Goal: Task Accomplishment & Management: Use online tool/utility

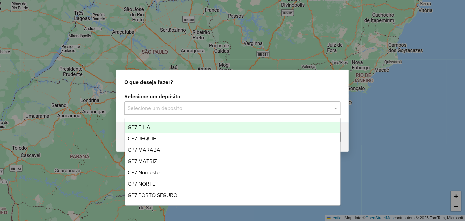
click at [330, 108] on div at bounding box center [232, 108] width 216 height 9
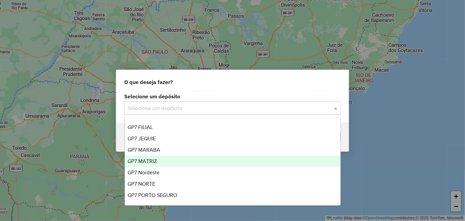
drag, startPoint x: 166, startPoint y: 155, endPoint x: 167, endPoint y: 151, distance: 4.7
click at [166, 154] on div "GP7 FILIAL GP7 JEQUIE GP7 MARABA GP7 MATRIZ GP7 Nordeste GP7 NORTE GP7 PORTO SE…" at bounding box center [232, 167] width 215 height 91
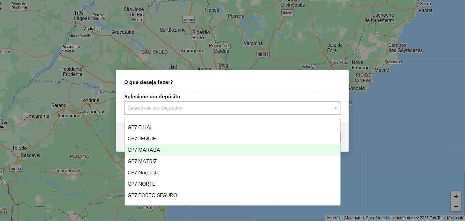
click at [167, 150] on div "GP7 MARABA" at bounding box center [232, 149] width 215 height 11
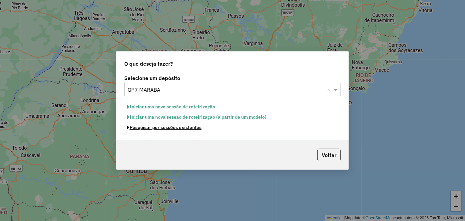
click at [175, 127] on button "Pesquisar por sessões existentes" at bounding box center [164, 127] width 80 height 10
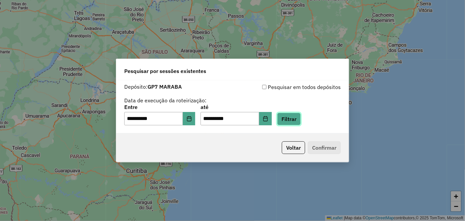
click at [295, 119] on button "Filtrar" at bounding box center [289, 119] width 24 height 13
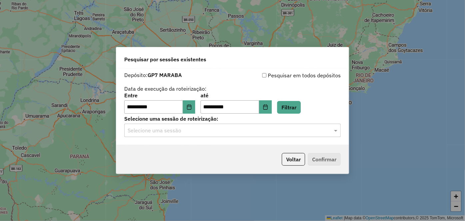
click at [307, 133] on input "text" at bounding box center [225, 131] width 196 height 8
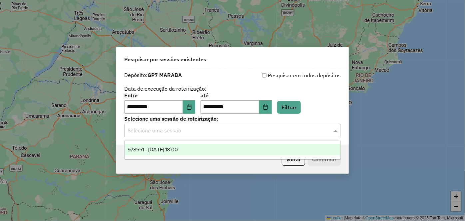
click at [171, 150] on span "978551 - 13/08/2025 18:00" at bounding box center [152, 149] width 51 height 6
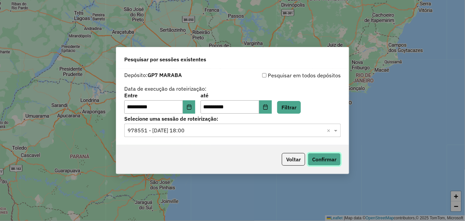
click at [332, 159] on button "Confirmar" at bounding box center [324, 159] width 33 height 13
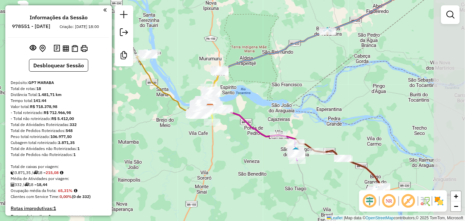
drag, startPoint x: 427, startPoint y: 84, endPoint x: 321, endPoint y: 84, distance: 105.9
click at [321, 84] on div "Janela de atendimento Grade de atendimento Capacidade Transportadoras Veículos …" at bounding box center [232, 110] width 465 height 221
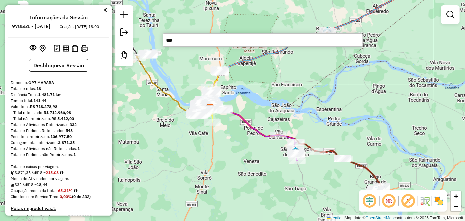
type input "****"
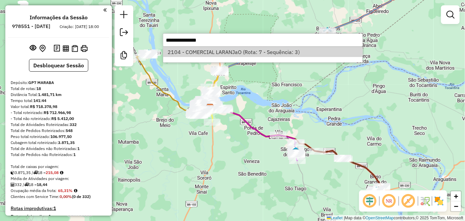
select select "**********"
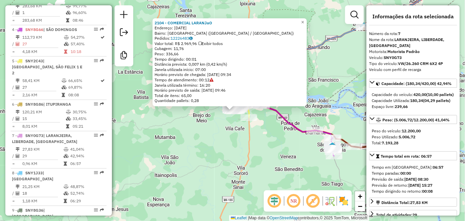
scroll to position [475, 0]
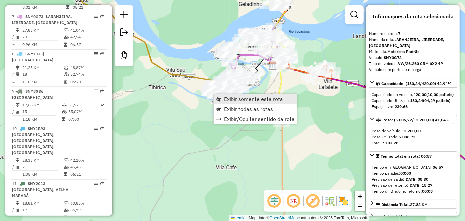
click at [230, 100] on span "Exibir somente esta rota" at bounding box center [253, 98] width 59 height 5
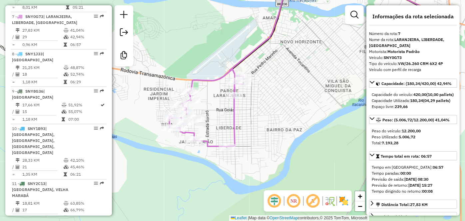
drag, startPoint x: 192, startPoint y: 101, endPoint x: 261, endPoint y: 53, distance: 83.4
click at [261, 53] on div "Janela de atendimento Grade de atendimento Capacidade Transportadoras Veículos …" at bounding box center [232, 110] width 465 height 221
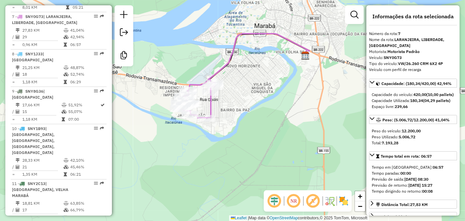
drag, startPoint x: 283, startPoint y: 77, endPoint x: 245, endPoint y: 80, distance: 38.0
click at [245, 80] on div "Janela de atendimento Grade de atendimento Capacidade Transportadoras Veículos …" at bounding box center [232, 110] width 465 height 221
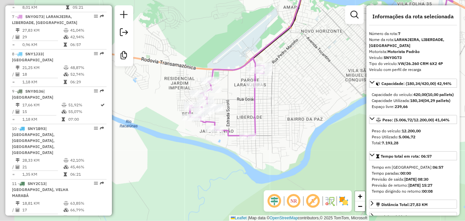
drag, startPoint x: 203, startPoint y: 98, endPoint x: 269, endPoint y: 80, distance: 68.0
click at [269, 80] on div "Janela de atendimento Grade de atendimento Capacidade Transportadoras Veículos …" at bounding box center [232, 110] width 465 height 221
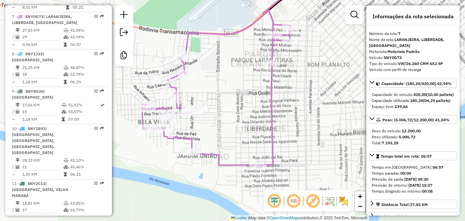
drag, startPoint x: 241, startPoint y: 96, endPoint x: 242, endPoint y: 86, distance: 9.5
click at [242, 86] on div "Janela de atendimento Grade de atendimento Capacidade Transportadoras Veículos …" at bounding box center [232, 110] width 465 height 221
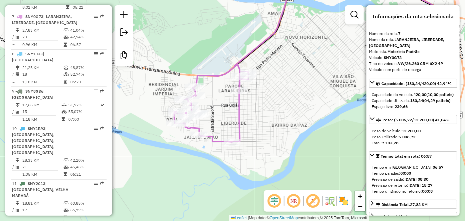
drag, startPoint x: 288, startPoint y: 95, endPoint x: 260, endPoint y: 101, distance: 29.0
click at [260, 101] on div "Janela de atendimento Grade de atendimento Capacidade Transportadoras Veículos …" at bounding box center [232, 110] width 465 height 221
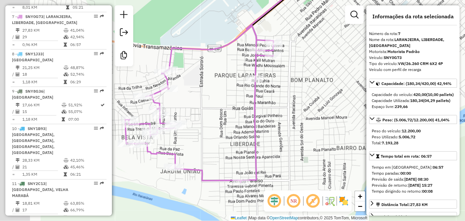
drag, startPoint x: 191, startPoint y: 96, endPoint x: 233, endPoint y: 101, distance: 42.9
click at [222, 108] on div "Janela de atendimento Grade de atendimento Capacidade Transportadoras Veículos …" at bounding box center [232, 110] width 465 height 221
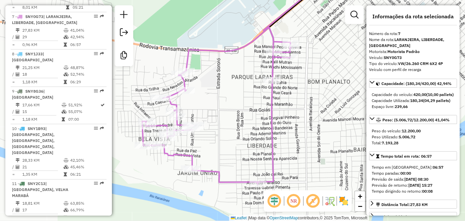
drag, startPoint x: 169, startPoint y: 82, endPoint x: 208, endPoint y: 77, distance: 38.5
click at [208, 77] on div "Janela de atendimento Grade de atendimento Capacidade Transportadoras Veículos …" at bounding box center [232, 110] width 465 height 221
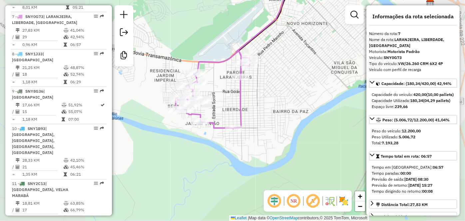
drag, startPoint x: 312, startPoint y: 56, endPoint x: 286, endPoint y: 92, distance: 44.5
click at [286, 92] on div "Janela de atendimento Grade de atendimento Capacidade Transportadoras Veículos …" at bounding box center [232, 110] width 465 height 221
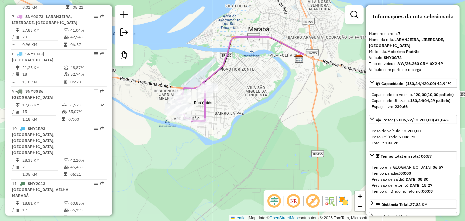
drag, startPoint x: 325, startPoint y: 50, endPoint x: 262, endPoint y: 62, distance: 64.2
click at [262, 62] on div "Janela de atendimento Grade de atendimento Capacidade Transportadoras Veículos …" at bounding box center [232, 110] width 465 height 221
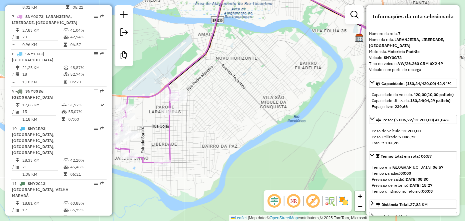
drag, startPoint x: 222, startPoint y: 81, endPoint x: 312, endPoint y: 59, distance: 93.2
click at [321, 59] on div "Janela de atendimento Grade de atendimento Capacidade Transportadoras Veículos …" at bounding box center [232, 110] width 465 height 221
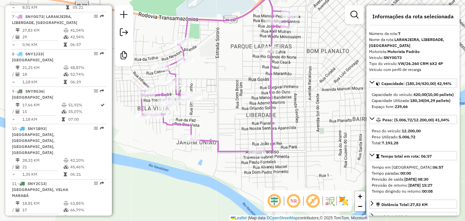
drag, startPoint x: 200, startPoint y: 99, endPoint x: 280, endPoint y: 45, distance: 96.8
click at [286, 37] on div "Janela de atendimento Grade de atendimento Capacidade Transportadoras Veículos …" at bounding box center [232, 110] width 465 height 221
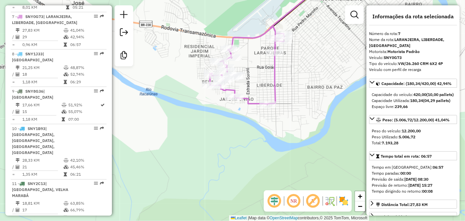
drag, startPoint x: 290, startPoint y: 65, endPoint x: 247, endPoint y: 94, distance: 51.6
click at [247, 94] on div "Janela de atendimento Grade de atendimento Capacidade Transportadoras Veículos …" at bounding box center [232, 110] width 465 height 221
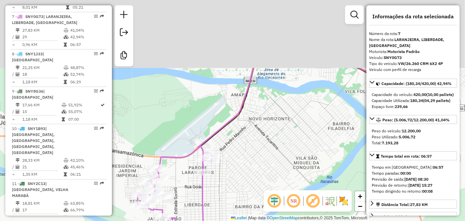
drag, startPoint x: 270, startPoint y: 17, endPoint x: 240, endPoint y: 107, distance: 94.7
click at [240, 107] on icon at bounding box center [297, 146] width 205 height 156
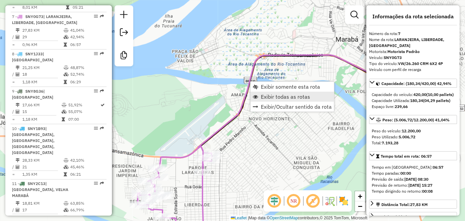
click at [268, 98] on span "Exibir todas as rotas" at bounding box center [285, 96] width 49 height 5
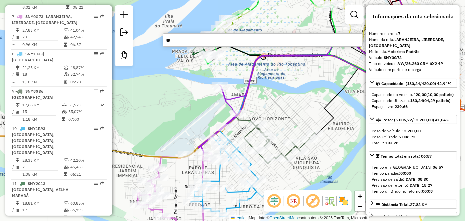
type input "*"
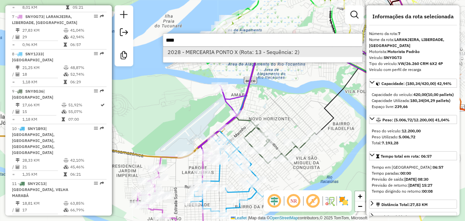
type input "****"
click at [234, 51] on li "2028 - MERCEARIA PONTO X (Rota: 13 - Sequência: 2)" at bounding box center [262, 52] width 199 height 10
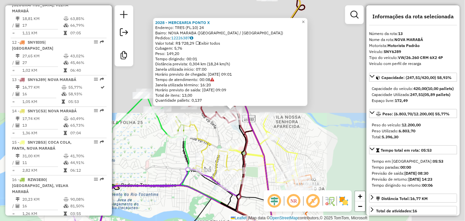
scroll to position [691, 0]
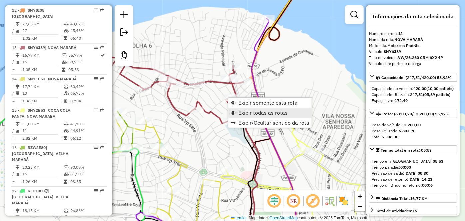
click at [240, 111] on span "Exibir todas as rotas" at bounding box center [262, 112] width 49 height 5
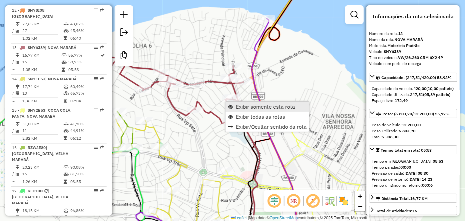
click at [244, 106] on span "Exibir somente esta rota" at bounding box center [265, 106] width 59 height 5
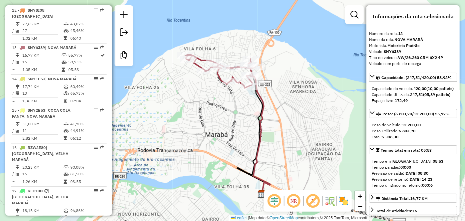
drag, startPoint x: 280, startPoint y: 83, endPoint x: 275, endPoint y: 97, distance: 14.7
click at [275, 97] on div "Janela de atendimento Grade de atendimento Capacidade Transportadoras Veículos …" at bounding box center [232, 110] width 465 height 221
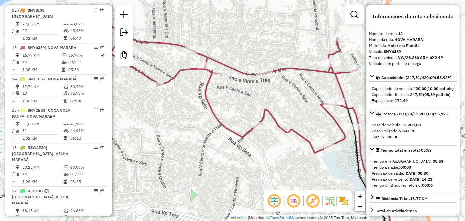
drag, startPoint x: 200, startPoint y: 73, endPoint x: 305, endPoint y: 87, distance: 106.5
click at [305, 87] on div "Janela de atendimento Grade de atendimento Capacidade Transportadoras Veículos …" at bounding box center [232, 110] width 465 height 221
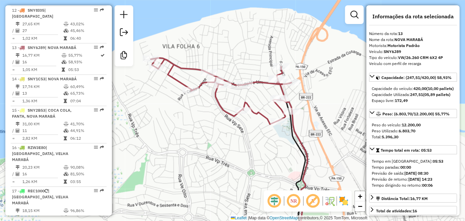
drag, startPoint x: 332, startPoint y: 81, endPoint x: 294, endPoint y: 86, distance: 38.2
click at [294, 86] on div at bounding box center [291, 82] width 17 height 7
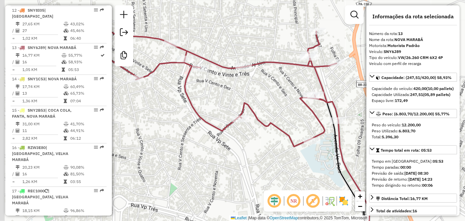
drag, startPoint x: 219, startPoint y: 73, endPoint x: 274, endPoint y: 62, distance: 55.8
click at [274, 61] on div "Janela de atendimento Grade de atendimento Capacidade Transportadoras Veículos …" at bounding box center [232, 110] width 465 height 221
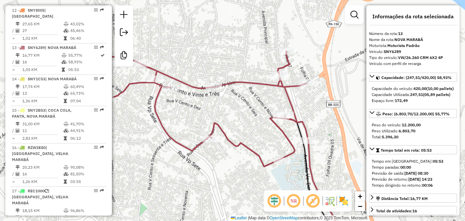
drag, startPoint x: 268, startPoint y: 68, endPoint x: 291, endPoint y: 92, distance: 33.2
click at [291, 92] on div "Janela de atendimento Grade de atendimento Capacidade Transportadoras Veículos …" at bounding box center [232, 110] width 465 height 221
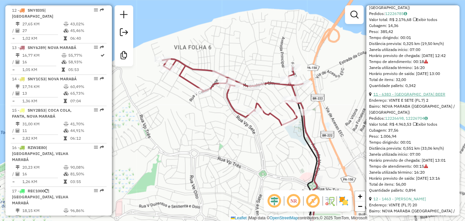
scroll to position [1271, 0]
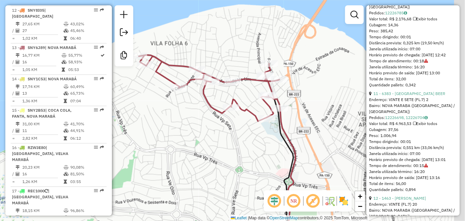
drag, startPoint x: 319, startPoint y: 115, endPoint x: 296, endPoint y: 111, distance: 24.0
click at [296, 111] on div "Janela de atendimento Grade de atendimento Capacidade Transportadoras Veículos …" at bounding box center [232, 110] width 465 height 221
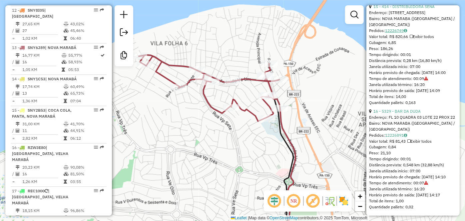
scroll to position [1786, 0]
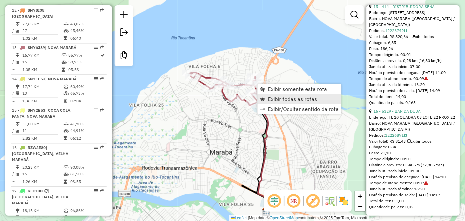
click at [267, 99] on link "Exibir todas as rotas" at bounding box center [299, 99] width 84 height 10
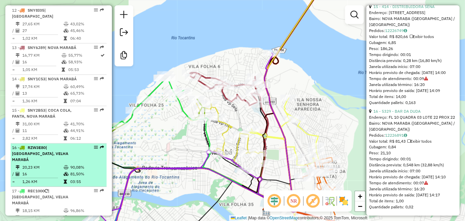
click at [40, 164] on td "20,23 KM" at bounding box center [42, 167] width 41 height 7
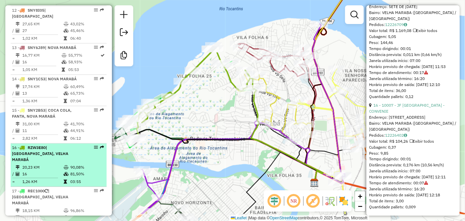
scroll to position [1780, 0]
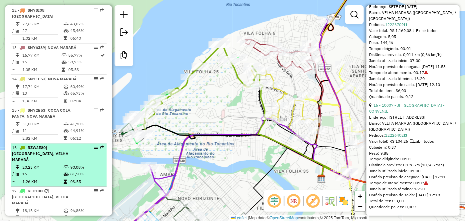
click at [55, 144] on div "16 - RZW3E80 | [GEOGRAPHIC_DATA], VELHA MARABÁ" at bounding box center [47, 153] width 71 height 18
click at [70, 144] on div "16 - RZW3E80 | [GEOGRAPHIC_DATA], VELHA MARABÁ" at bounding box center [47, 153] width 71 height 18
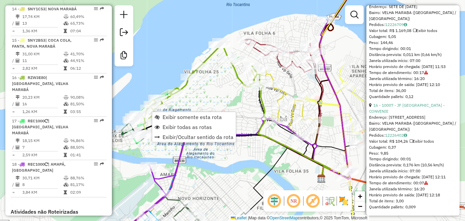
scroll to position [791, 0]
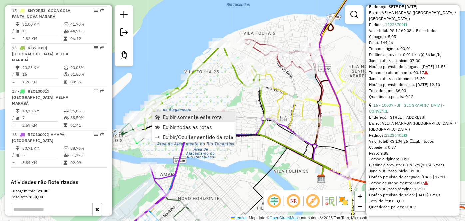
click at [171, 114] on span "Exibir somente esta rota" at bounding box center [191, 116] width 59 height 5
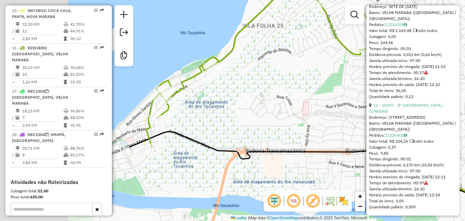
drag, startPoint x: 203, startPoint y: 102, endPoint x: 277, endPoint y: 87, distance: 75.9
click at [277, 87] on div "Janela de atendimento Grade de atendimento Capacidade Transportadoras Veículos …" at bounding box center [232, 110] width 465 height 221
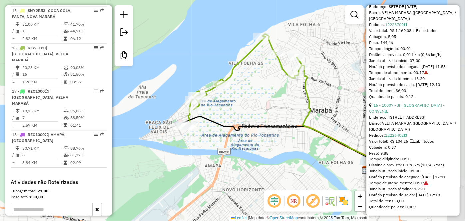
drag, startPoint x: 294, startPoint y: 82, endPoint x: 271, endPoint y: 90, distance: 24.7
click at [271, 90] on div "Janela de atendimento Grade de atendimento Capacidade Transportadoras Veículos …" at bounding box center [232, 110] width 465 height 221
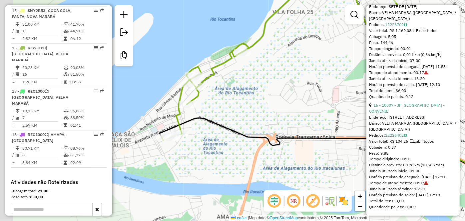
drag, startPoint x: 238, startPoint y: 110, endPoint x: 253, endPoint y: 113, distance: 15.7
click at [254, 113] on div "Janela de atendimento Grade de atendimento Capacidade Transportadoras Veículos …" at bounding box center [232, 110] width 465 height 221
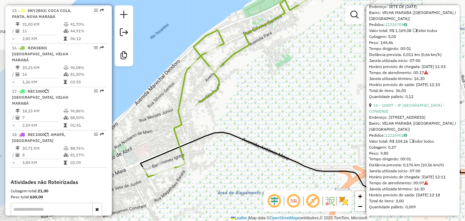
drag, startPoint x: 207, startPoint y: 111, endPoint x: 270, endPoint y: 119, distance: 62.7
click at [270, 119] on div "Janela de atendimento Grade de atendimento Capacidade Transportadoras Veículos …" at bounding box center [232, 110] width 465 height 221
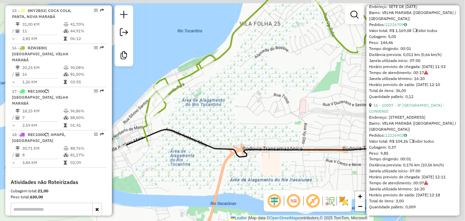
drag, startPoint x: 317, startPoint y: 80, endPoint x: 221, endPoint y: 94, distance: 96.9
click at [220, 94] on div "Janela de atendimento Grade de atendimento Capacidade Transportadoras Veículos …" at bounding box center [232, 110] width 465 height 221
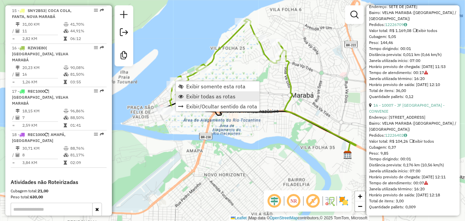
click at [212, 96] on span "Exibir todas as rotas" at bounding box center [210, 96] width 49 height 5
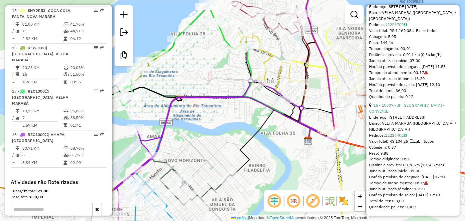
drag, startPoint x: 324, startPoint y: 51, endPoint x: 301, endPoint y: 53, distance: 22.8
click at [301, 53] on div "Rota 15 - Placa SNY2B53 5009 - Cantina.16 Janela de atendimento Grade de atendi…" at bounding box center [232, 110] width 465 height 221
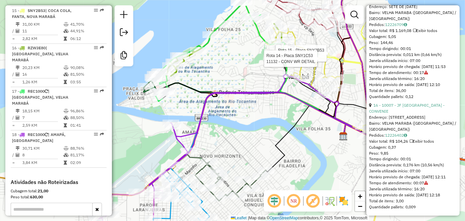
drag, startPoint x: 233, startPoint y: 88, endPoint x: 265, endPoint y: 84, distance: 32.9
click at [265, 84] on div "Rota 15 - Placa SNY2B53 5009 - Cantina.16 Rota 14 - Placa SNY1C53 11132 - CONV …" at bounding box center [232, 110] width 465 height 221
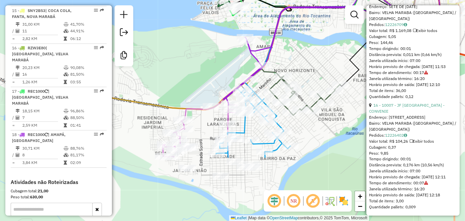
drag, startPoint x: 215, startPoint y: 123, endPoint x: 288, endPoint y: 37, distance: 112.7
click at [288, 37] on div "Rota 15 - Placa SNY2B53 5009 - Cantina.16 Rota 14 - Placa SNY1C53 11132 - CONV …" at bounding box center [232, 110] width 465 height 221
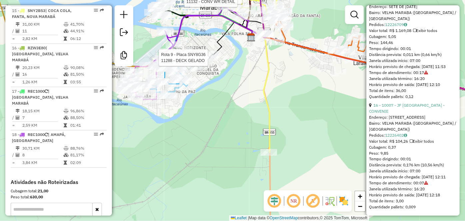
drag, startPoint x: 324, startPoint y: 69, endPoint x: 296, endPoint y: 71, distance: 28.4
click at [297, 70] on div "Rota 15 - Placa SNY2B53 5009 - Cantina.16 Rota 14 - Placa SNY1C53 11132 - CONV …" at bounding box center [232, 110] width 465 height 221
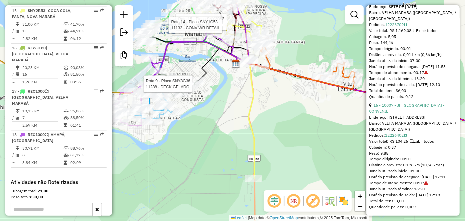
drag, startPoint x: 312, startPoint y: 66, endPoint x: 267, endPoint y: 141, distance: 87.8
click at [267, 141] on div "Rota 15 - Placa SNY2B53 5009 - Cantina.16 Rota 14 - Placa SNY1C53 11132 - CONV …" at bounding box center [232, 110] width 465 height 221
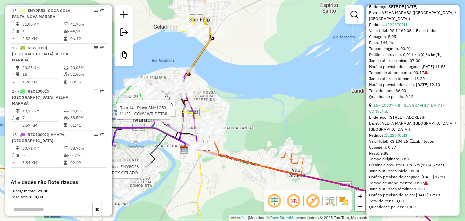
drag, startPoint x: 337, startPoint y: 76, endPoint x: 315, endPoint y: 111, distance: 42.0
click at [317, 112] on div "Rota 15 - Placa SNY2B53 5009 - Cantina.16 Rota 14 - Placa SNY1C53 11132 - CONV …" at bounding box center [232, 110] width 465 height 221
